Goal: Task Accomplishment & Management: Manage account settings

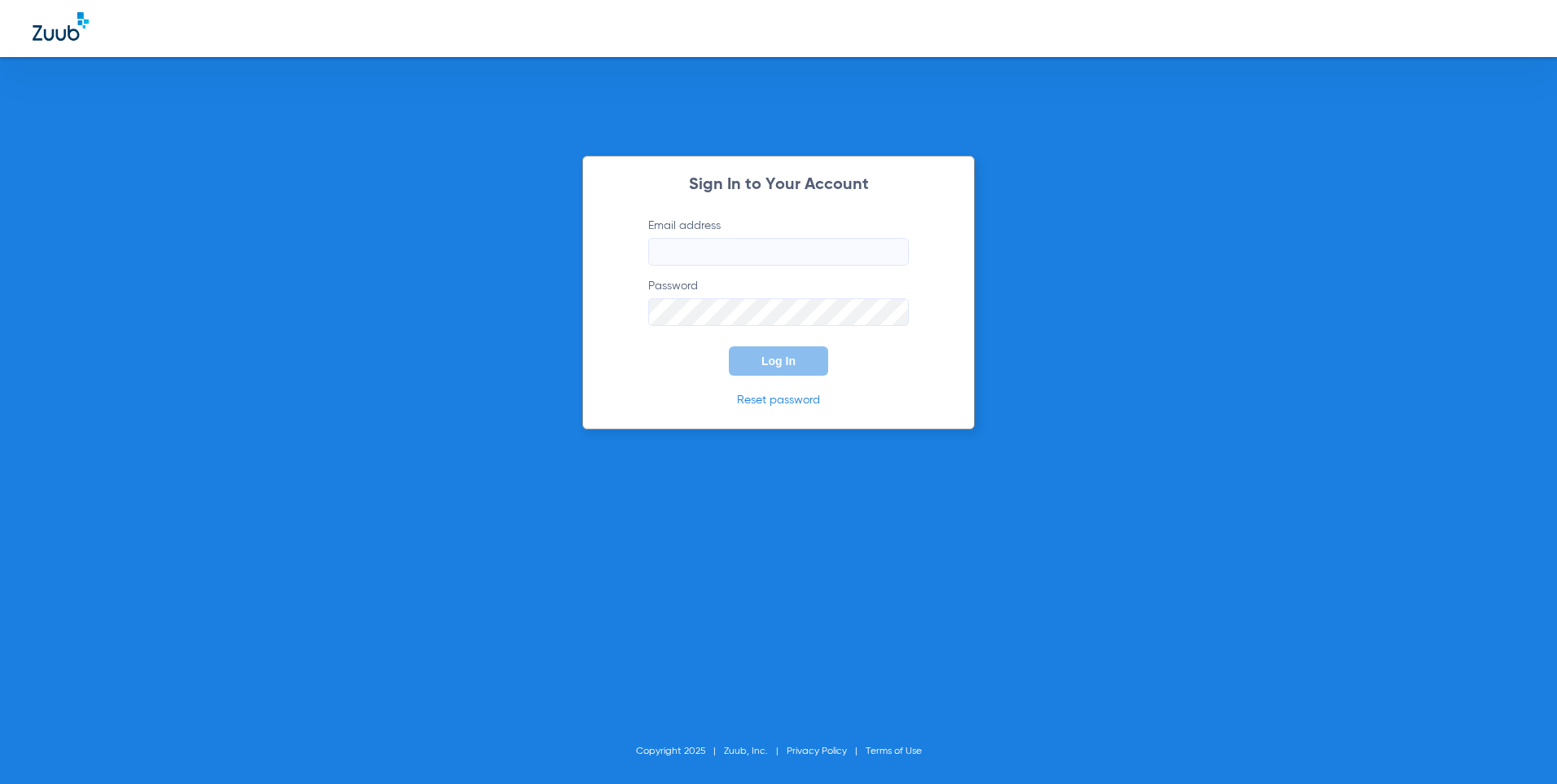
type input "[EMAIL_ADDRESS][DOMAIN_NAME]"
click at [682, 387] on div "Sign In to Your Account Email address info.magnoliasmiles@gmail.com Password Lo…" at bounding box center [778, 292] width 393 height 273
click at [761, 367] on button "Log In" at bounding box center [778, 361] width 99 height 29
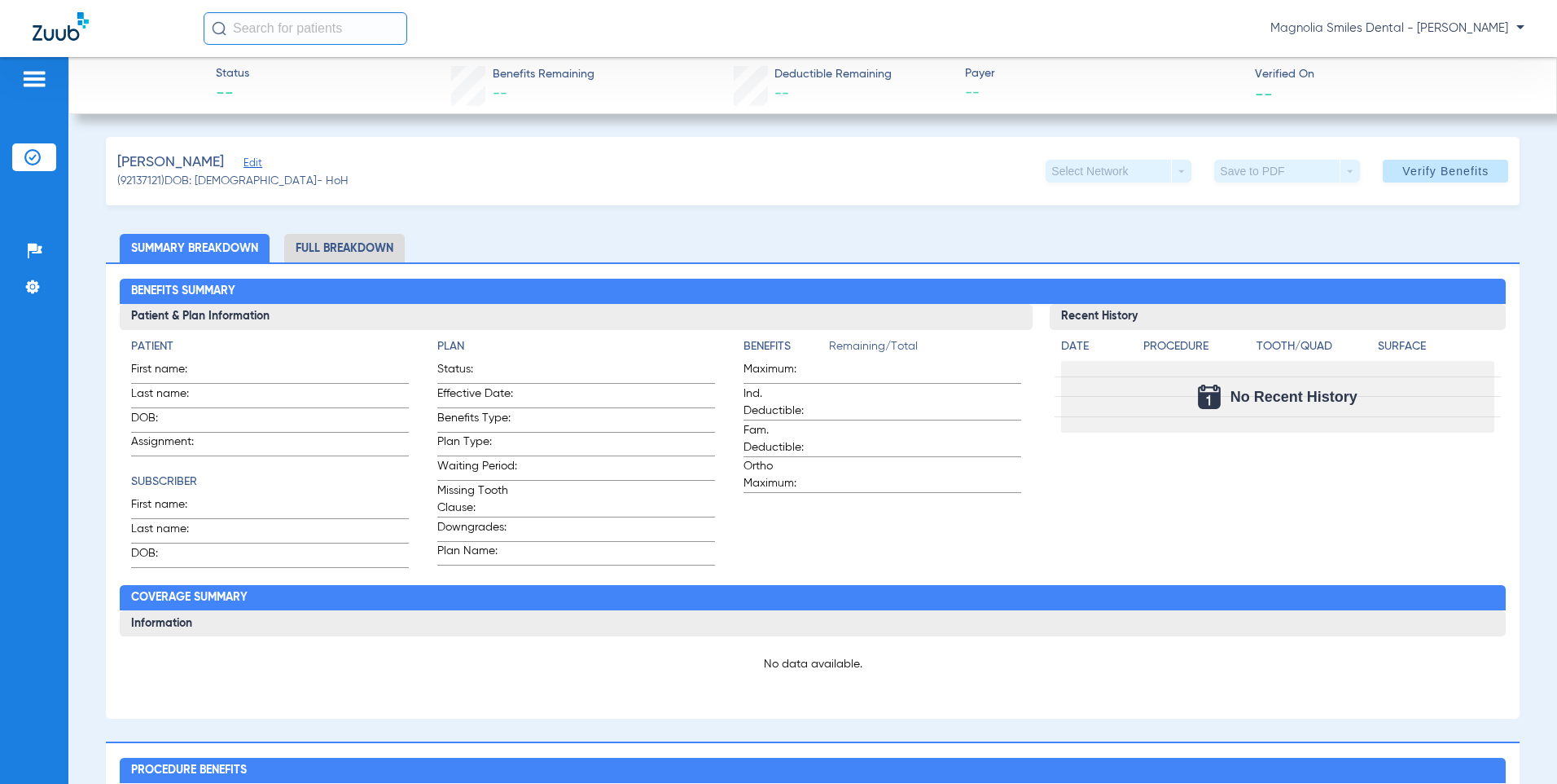
click at [251, 164] on span "Edit" at bounding box center [251, 165] width 15 height 16
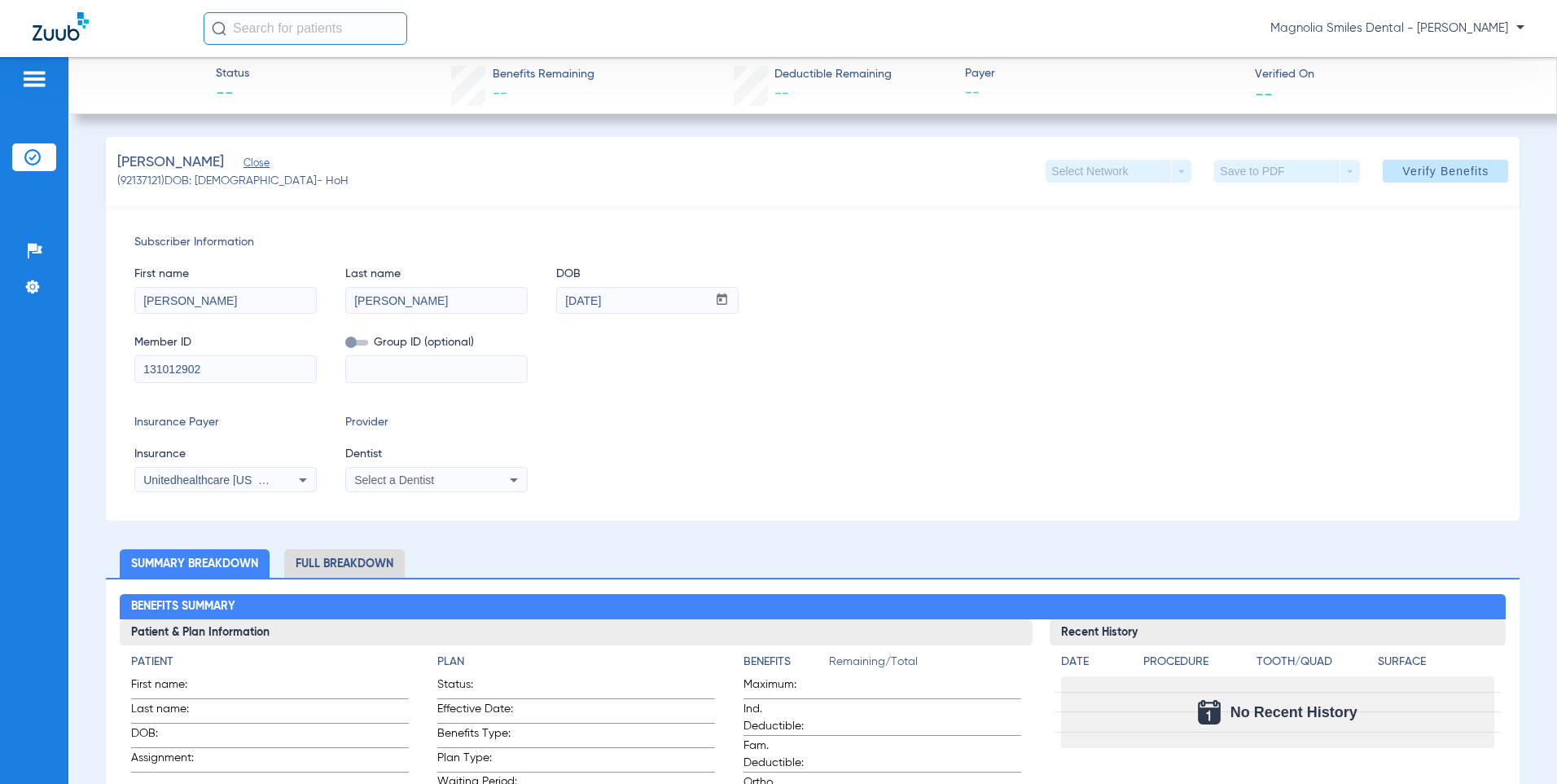
click at [250, 164] on span "Close" at bounding box center [251, 165] width 15 height 16
